Goal: Transaction & Acquisition: Purchase product/service

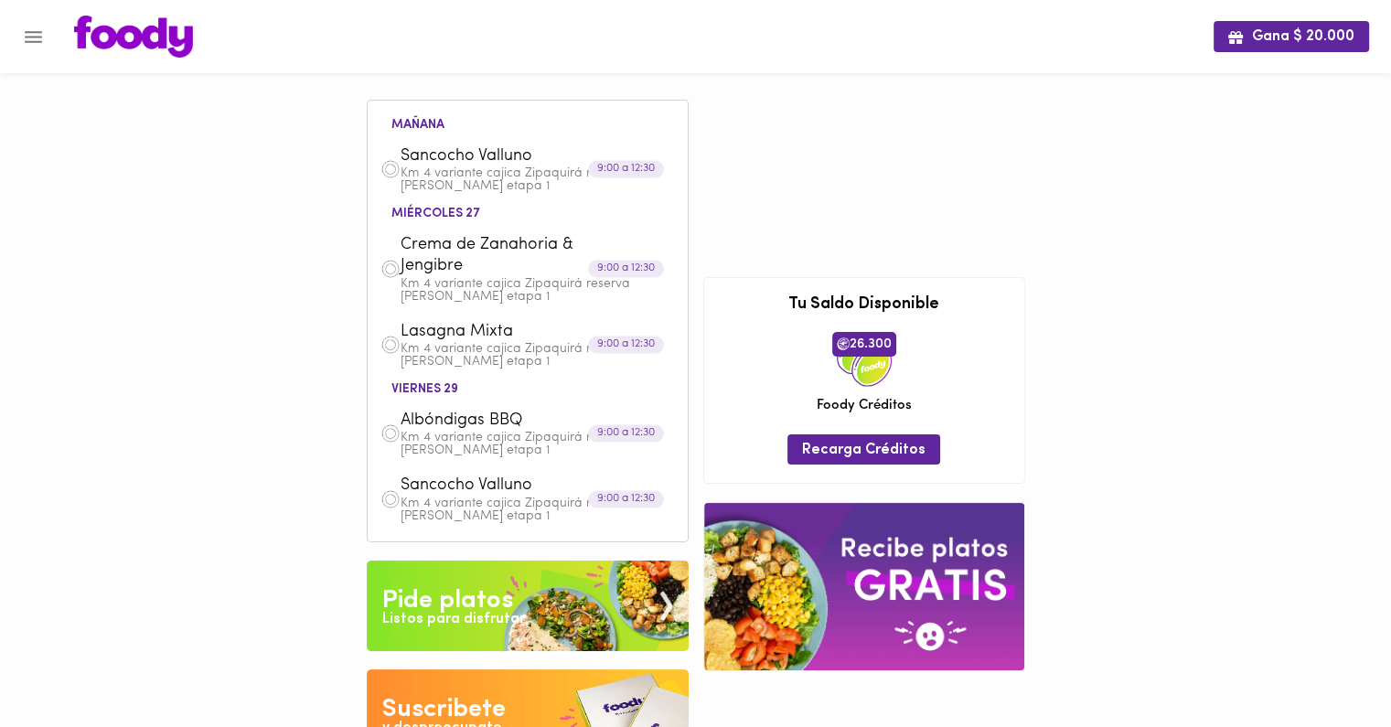
scroll to position [170, 0]
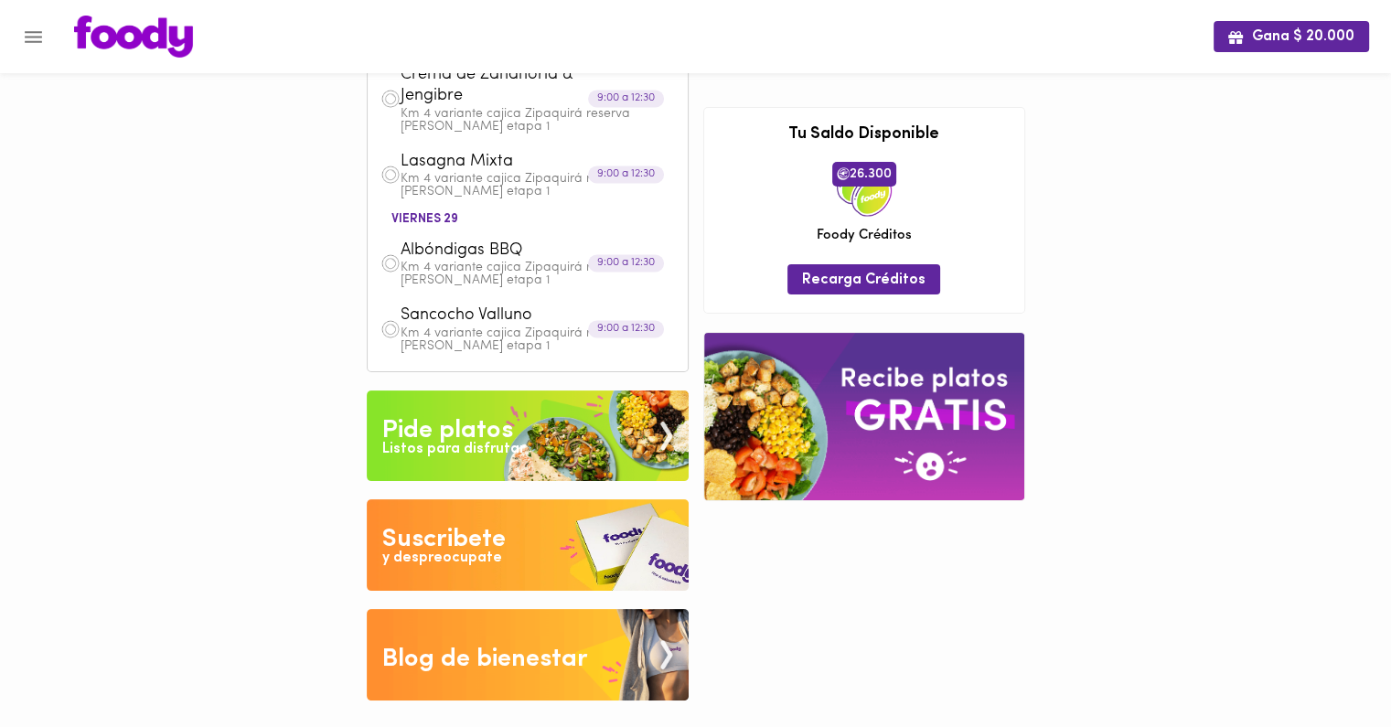
click at [476, 428] on div "Pide platos" at bounding box center [447, 430] width 131 height 37
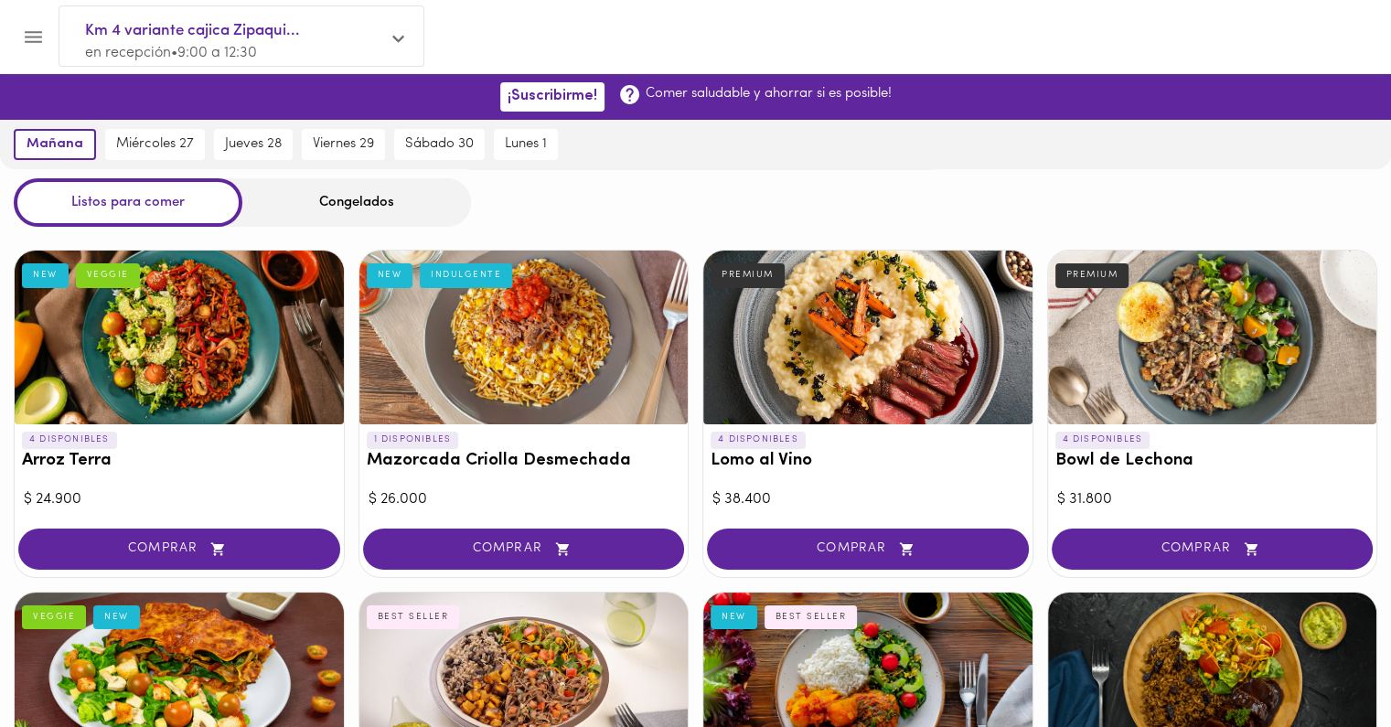
click at [149, 31] on span "Km 4 variante cajica Zipaqui..." at bounding box center [232, 31] width 294 height 24
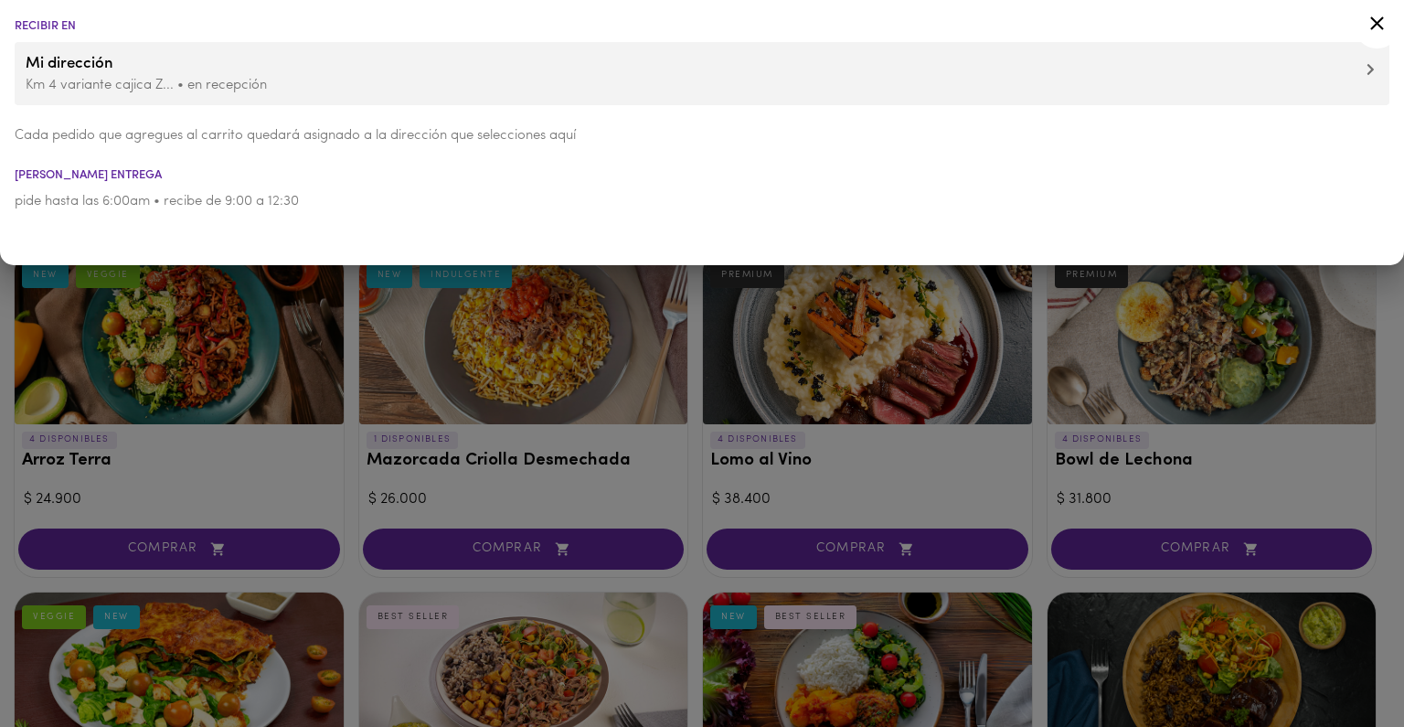
click at [149, 31] on li "Recibir en" at bounding box center [702, 26] width 1404 height 12
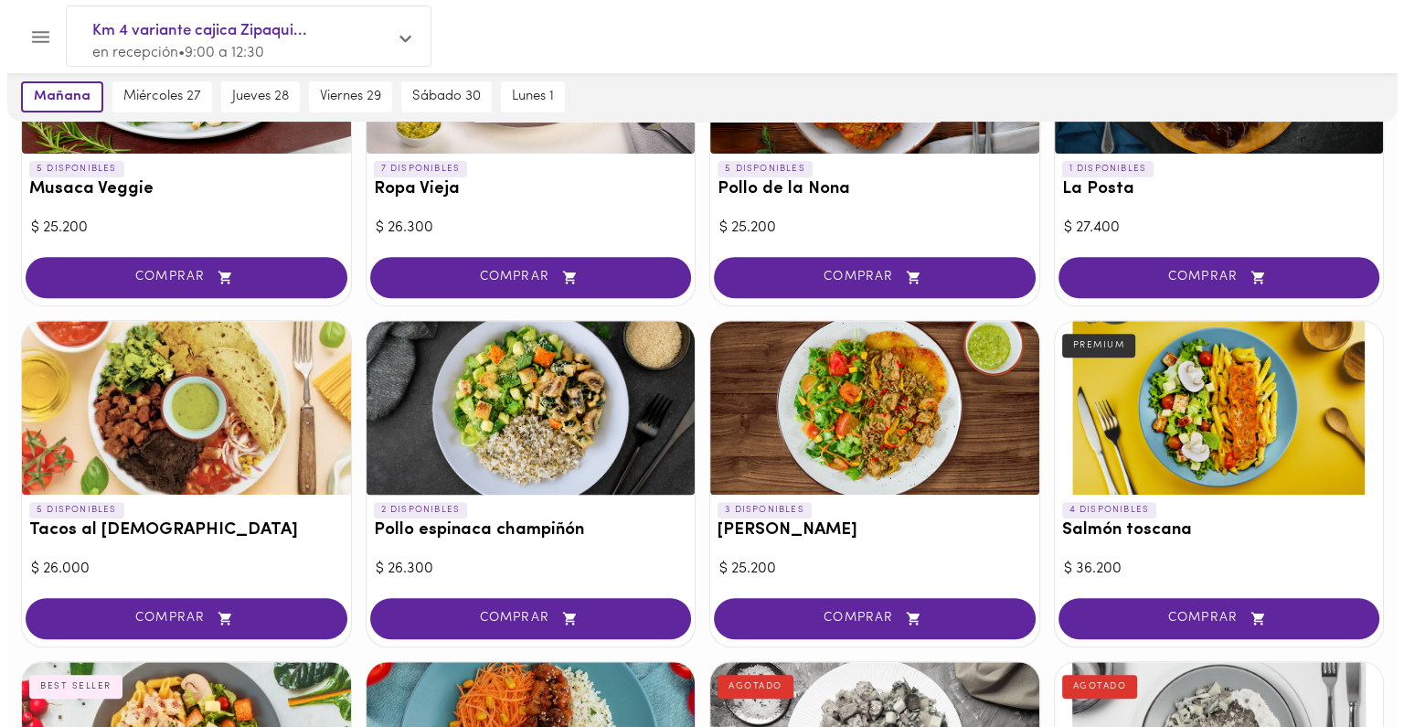
scroll to position [611, 0]
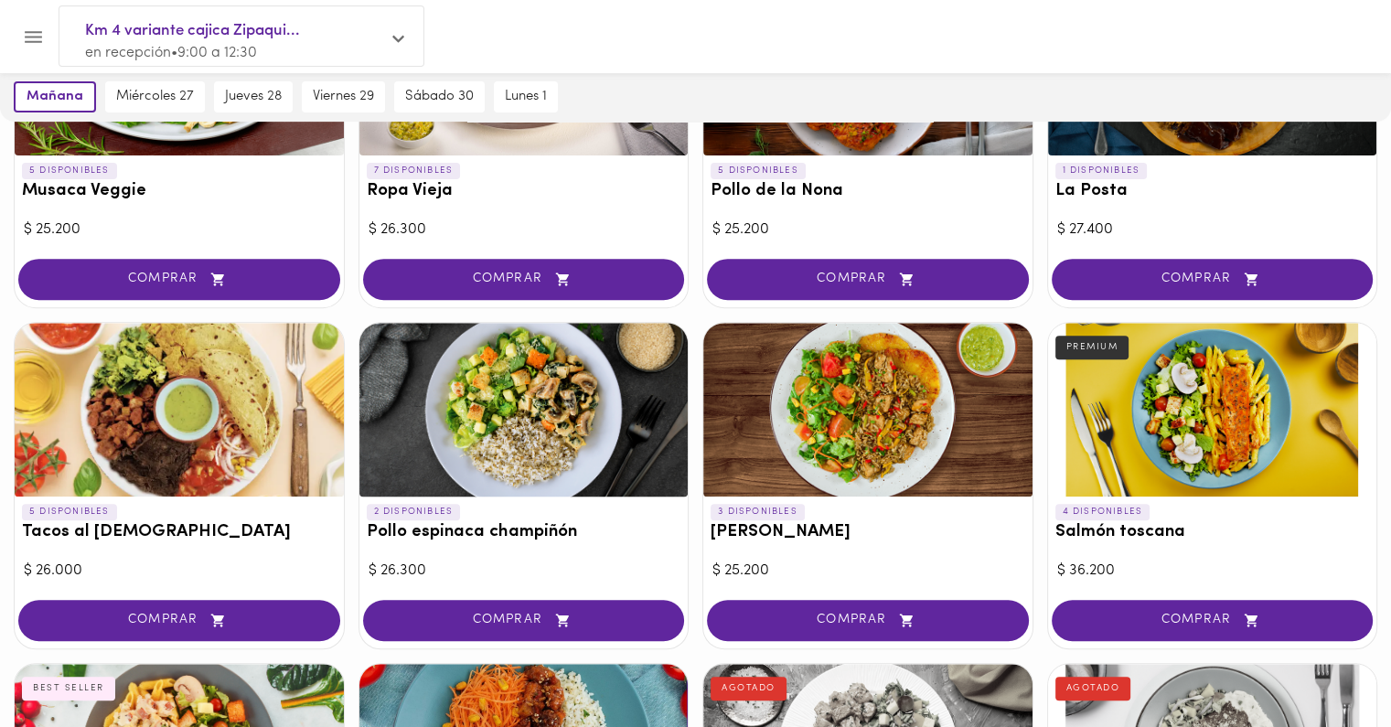
click at [549, 464] on div at bounding box center [523, 410] width 329 height 174
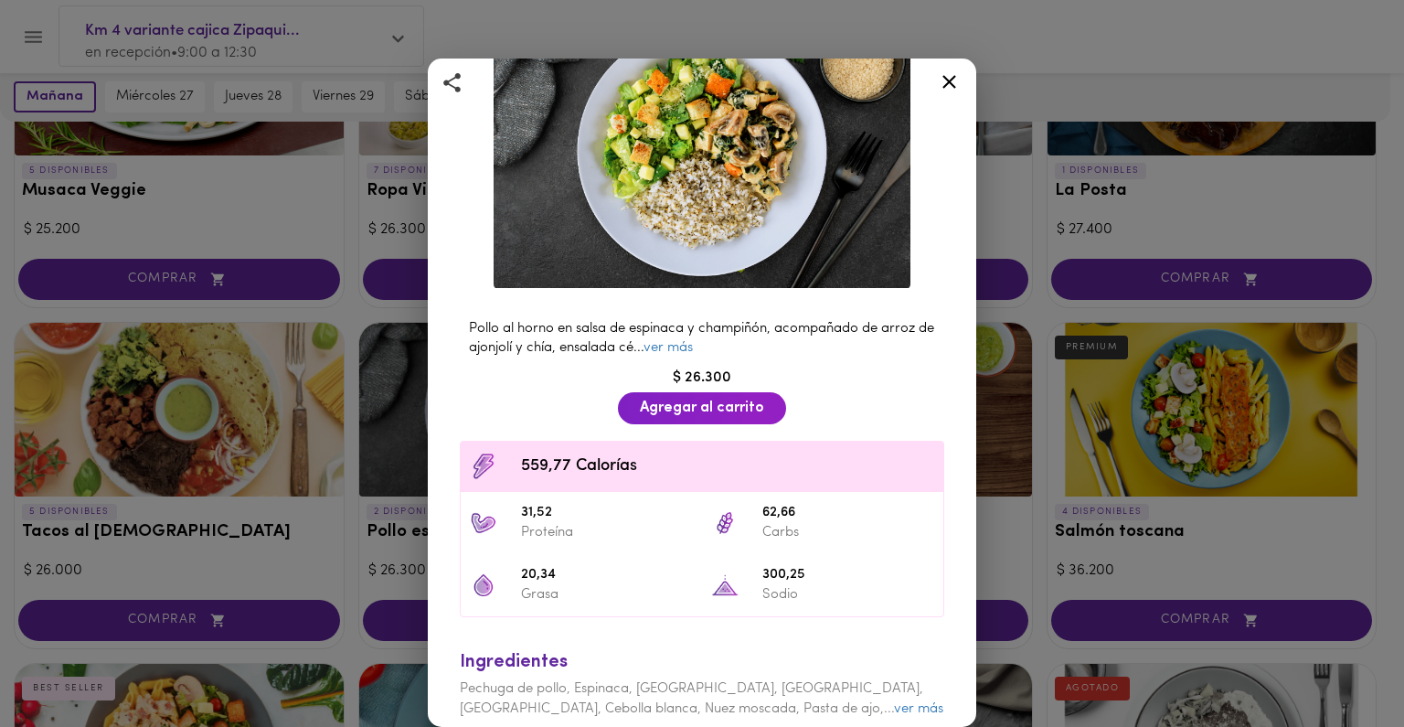
scroll to position [141, 0]
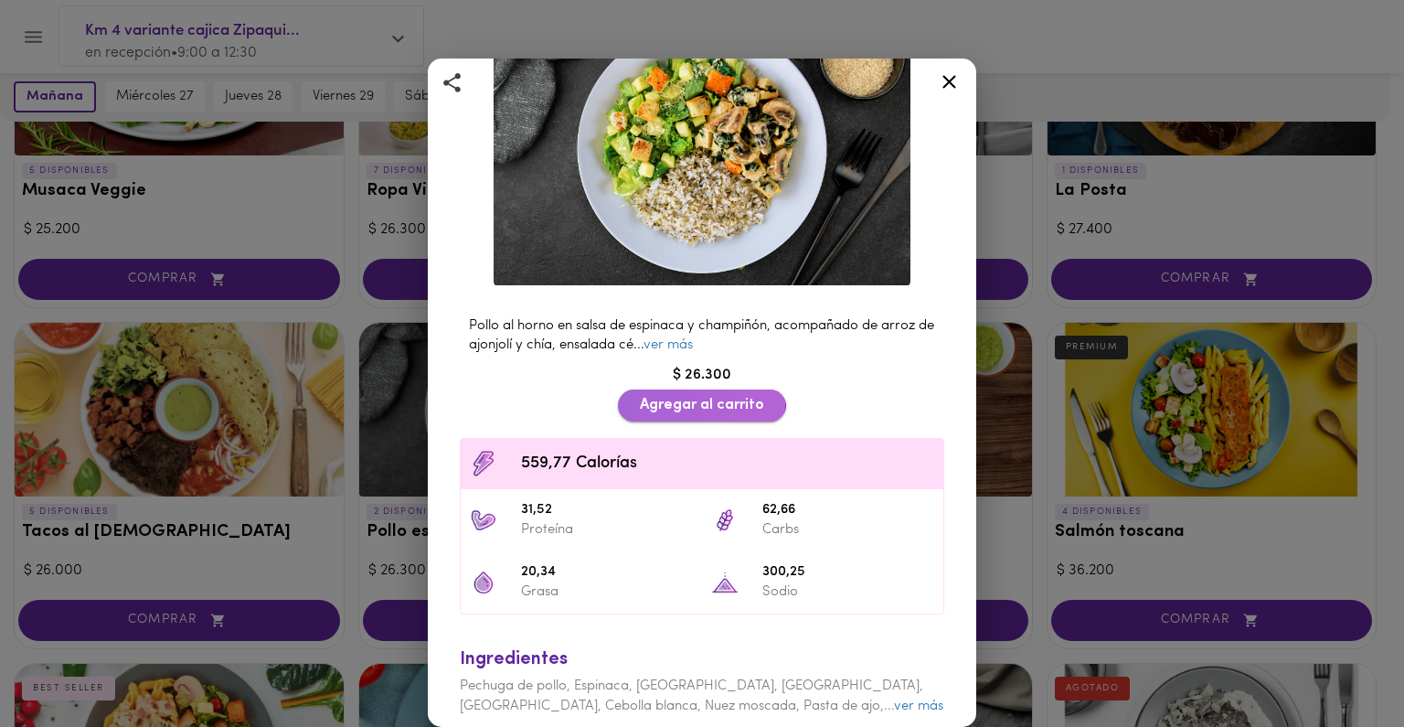
click at [656, 397] on span "Agregar al carrito" at bounding box center [702, 405] width 124 height 17
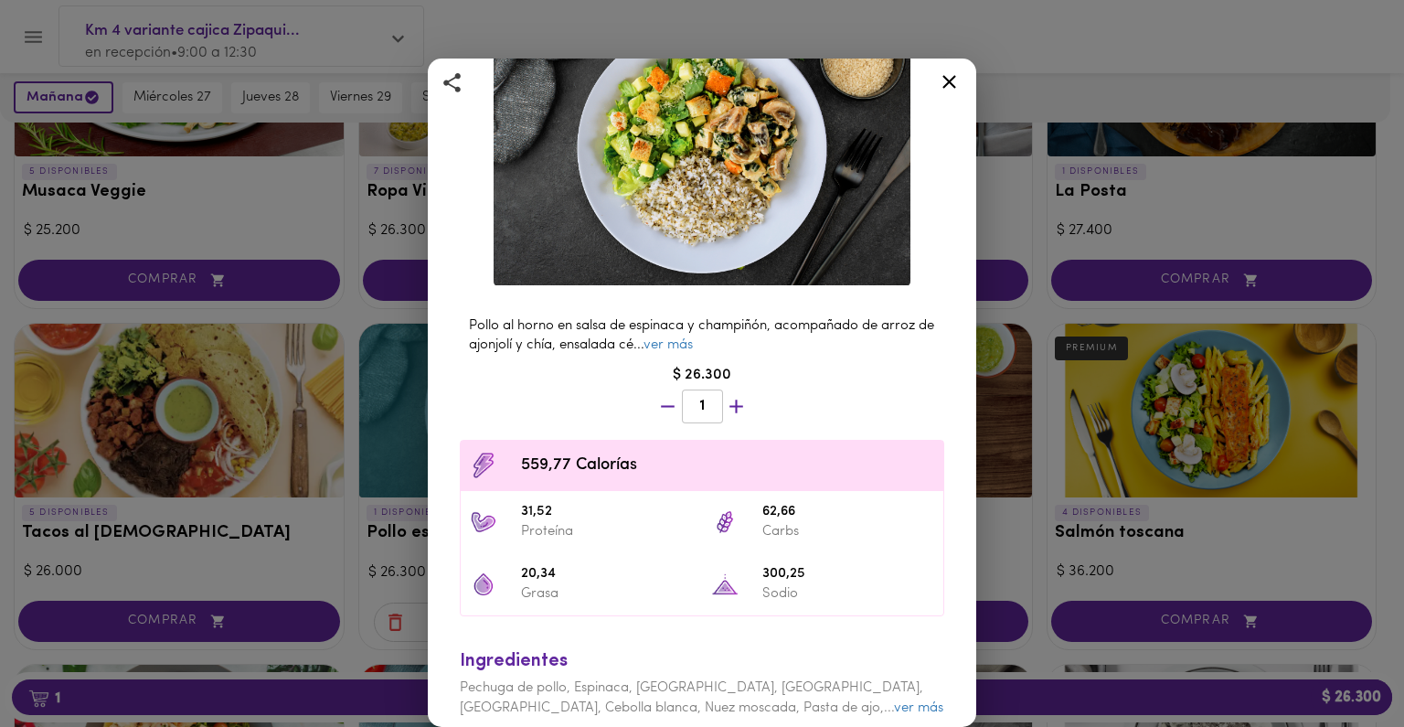
scroll to position [208, 0]
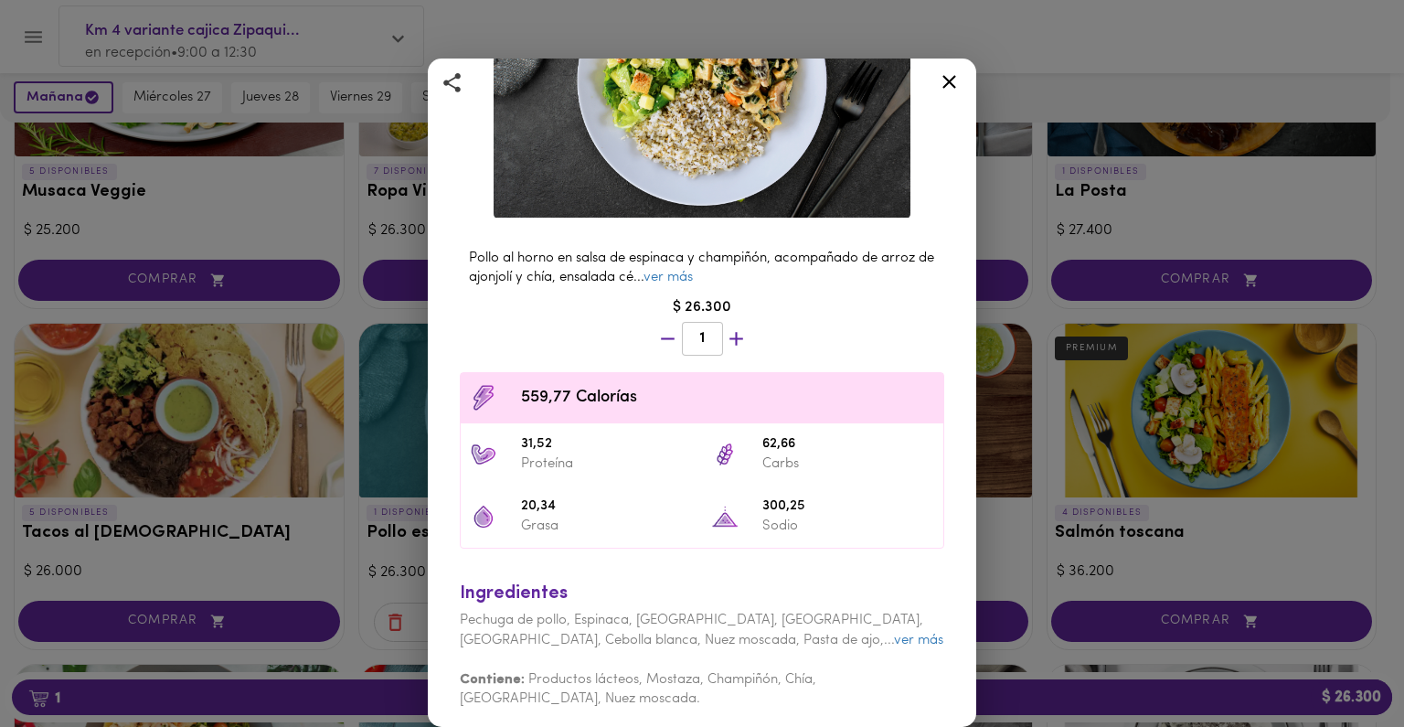
click at [1021, 685] on div "Pollo espinaca champiñón Pollo al horno en salsa de espinaca y champiñón. Pollo…" at bounding box center [702, 363] width 1404 height 727
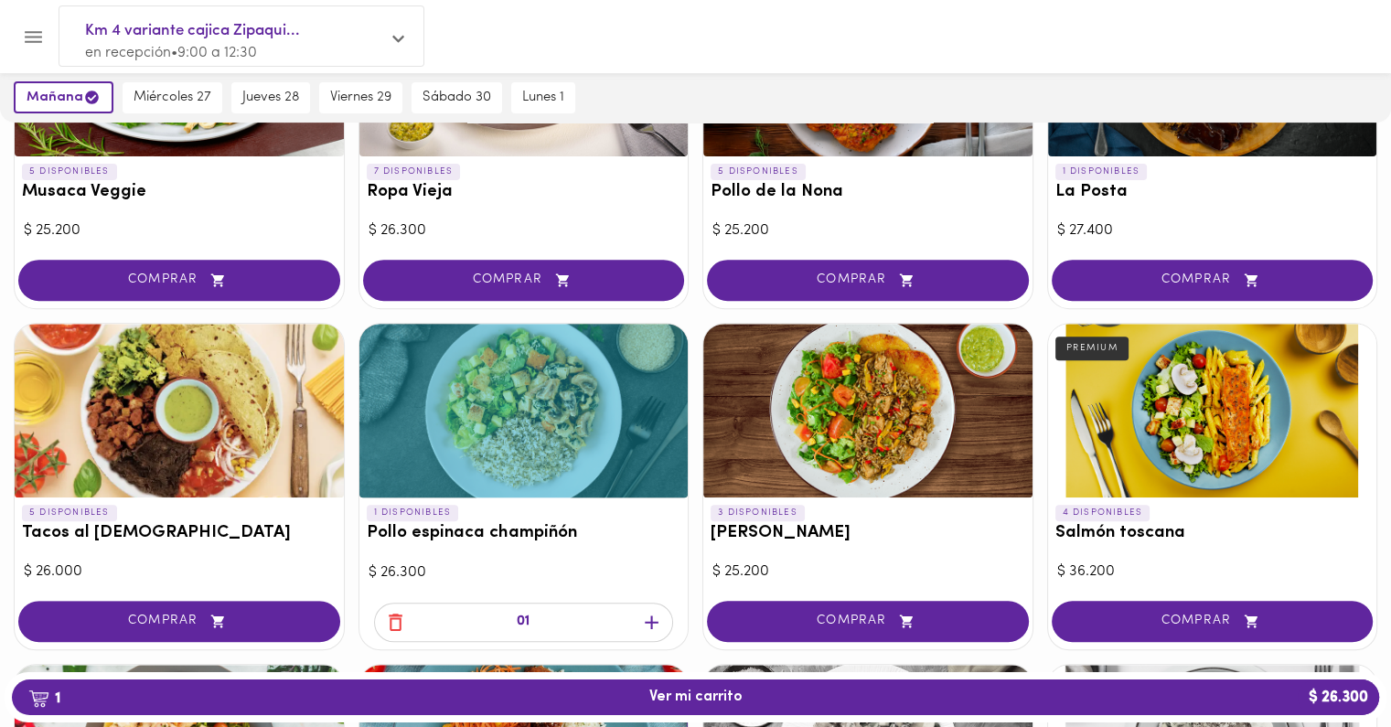
click at [1021, 685] on button "1 Ver mi carrito $ 26.300" at bounding box center [695, 697] width 1367 height 36
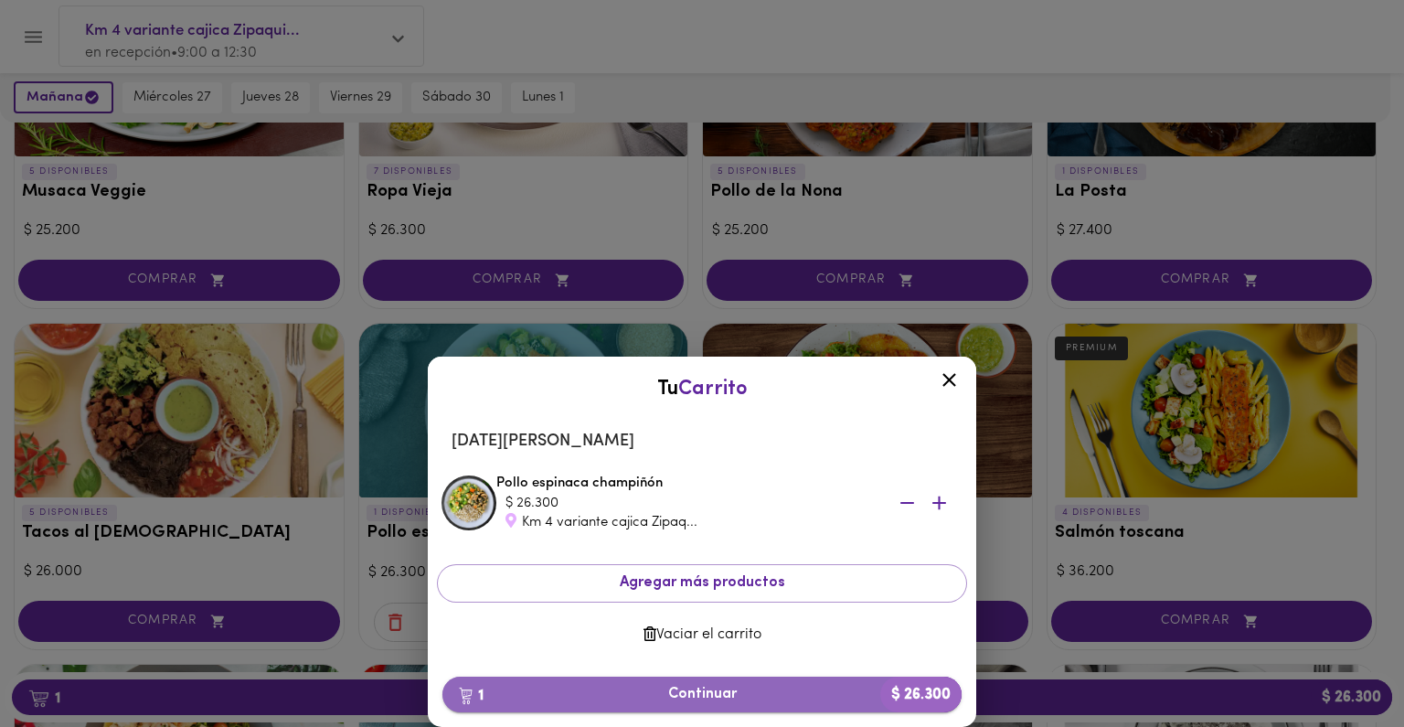
click at [718, 683] on button "1 Continuar $ 26.300" at bounding box center [701, 695] width 519 height 36
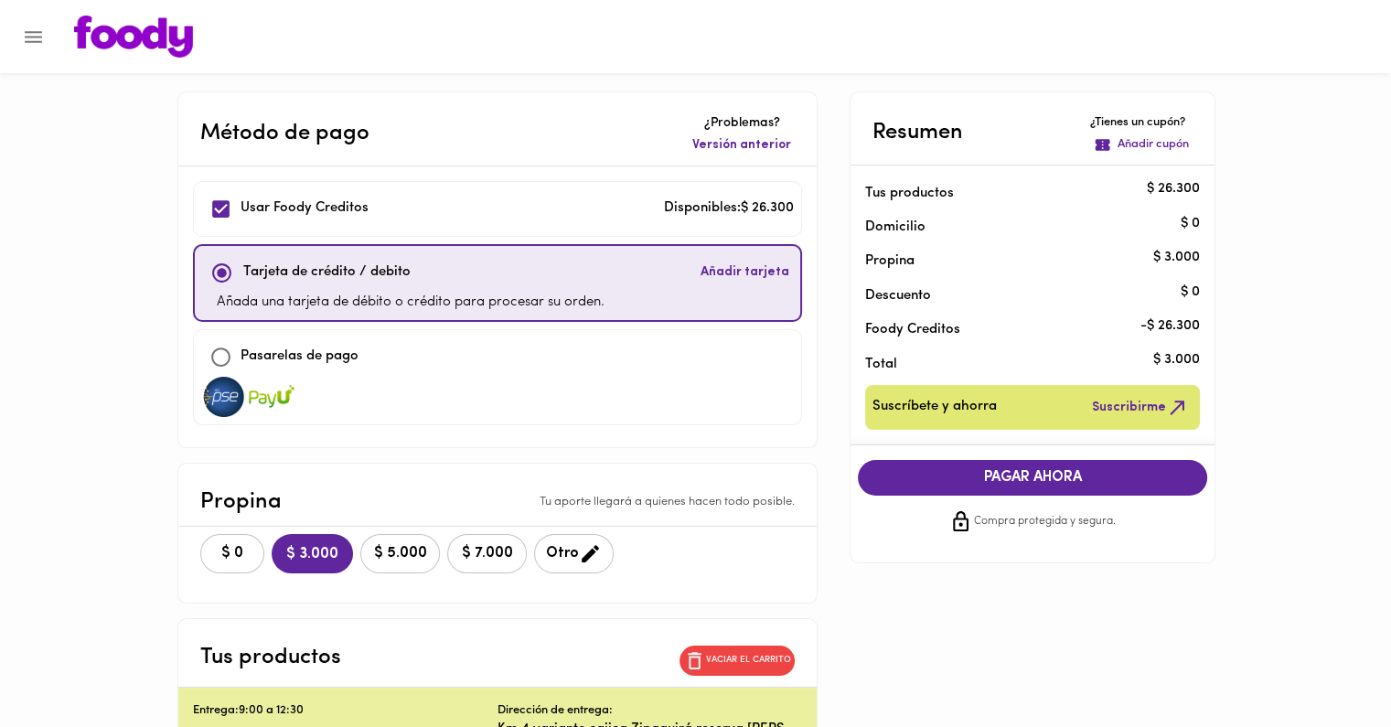
click at [209, 568] on button "$ 0" at bounding box center [232, 553] width 64 height 39
click at [1032, 464] on button "COMPRAR AHORA" at bounding box center [1032, 477] width 349 height 35
